Goal: Navigation & Orientation: Find specific page/section

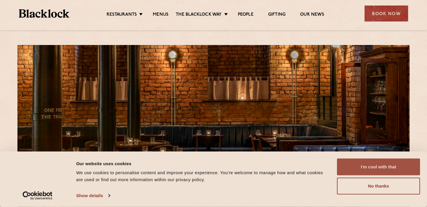
click at [365, 167] on button "I'm cool with that" at bounding box center [378, 167] width 83 height 17
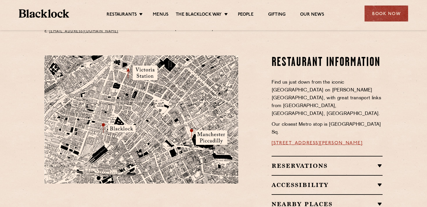
scroll to position [321, 0]
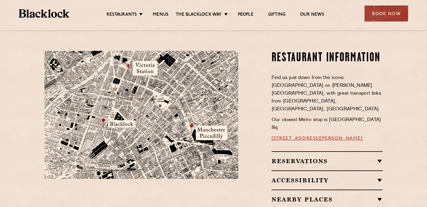
click at [285, 158] on h2 "Reservations" at bounding box center [327, 161] width 111 height 7
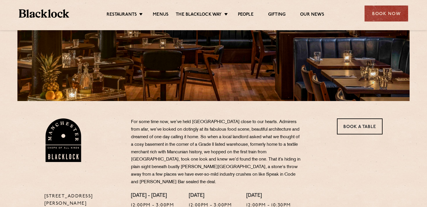
scroll to position [110, 0]
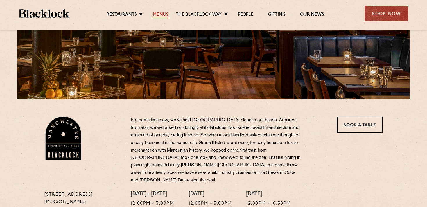
click at [159, 14] on link "Menus" at bounding box center [161, 15] width 16 height 6
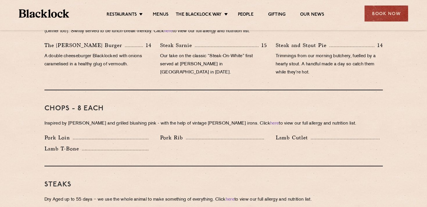
scroll to position [405, 0]
